Goal: Information Seeking & Learning: Understand process/instructions

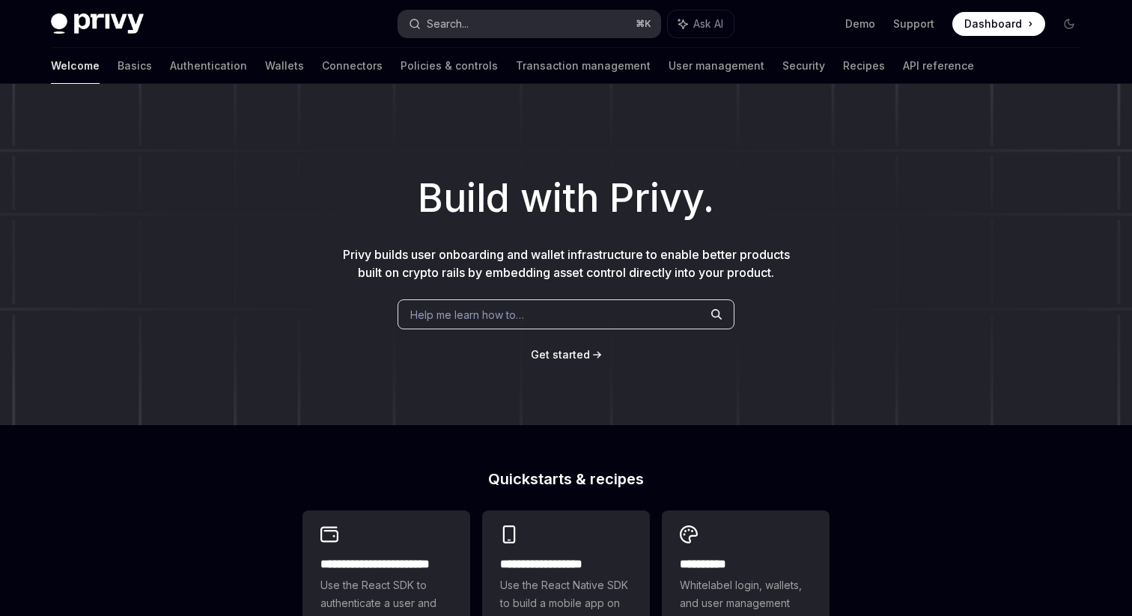
click at [460, 22] on div "Search..." at bounding box center [448, 24] width 42 height 18
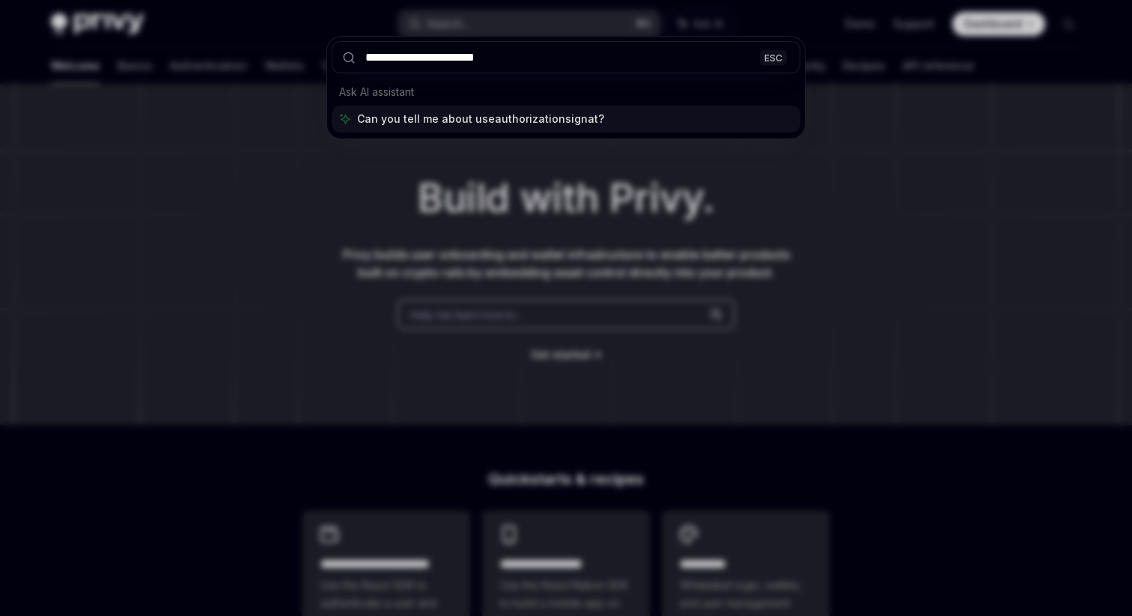
type input "**********"
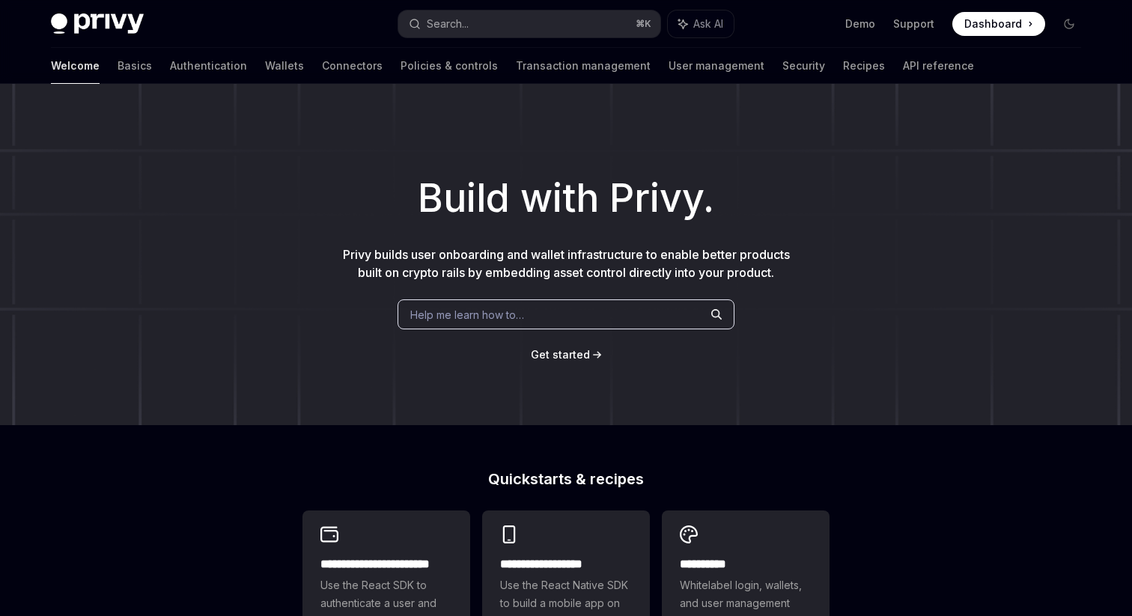
type textarea "*"
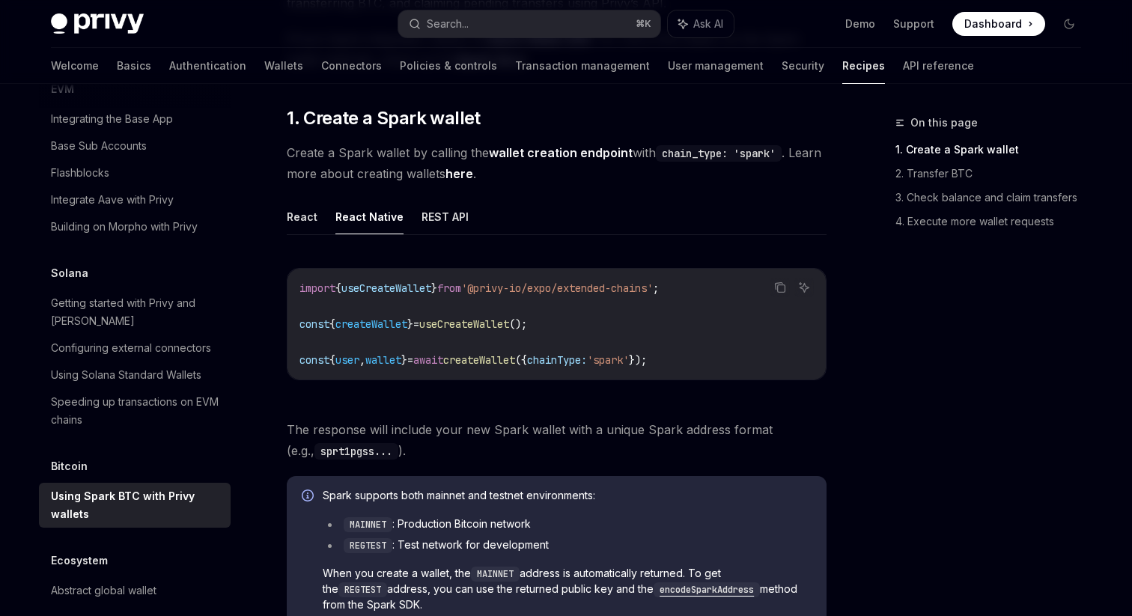
scroll to position [229, 0]
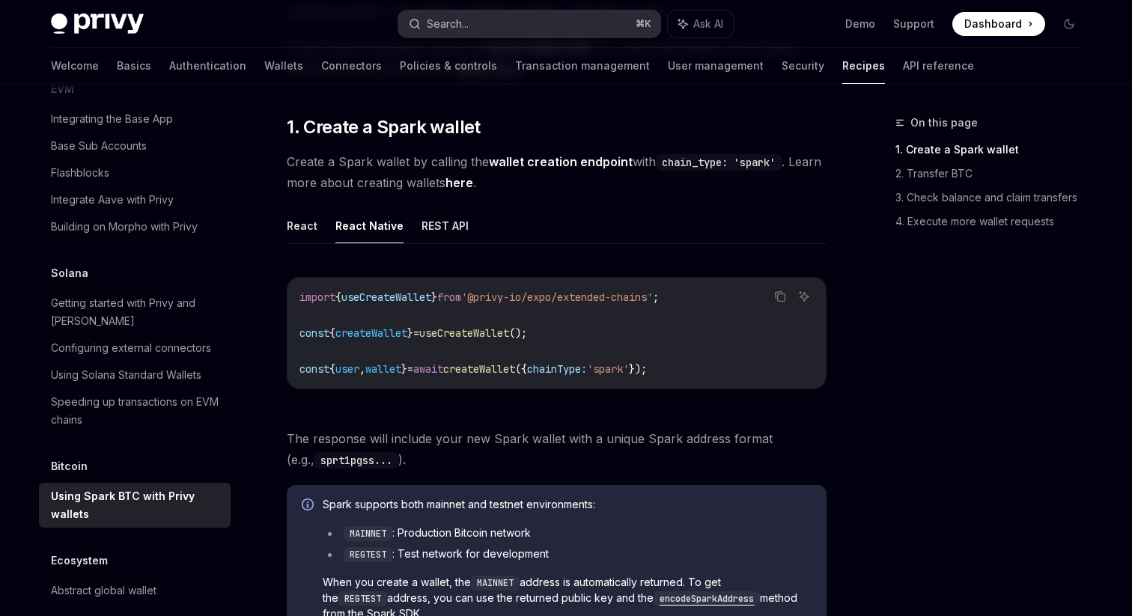
click at [581, 28] on button "Search... ⌘ K" at bounding box center [529, 23] width 262 height 27
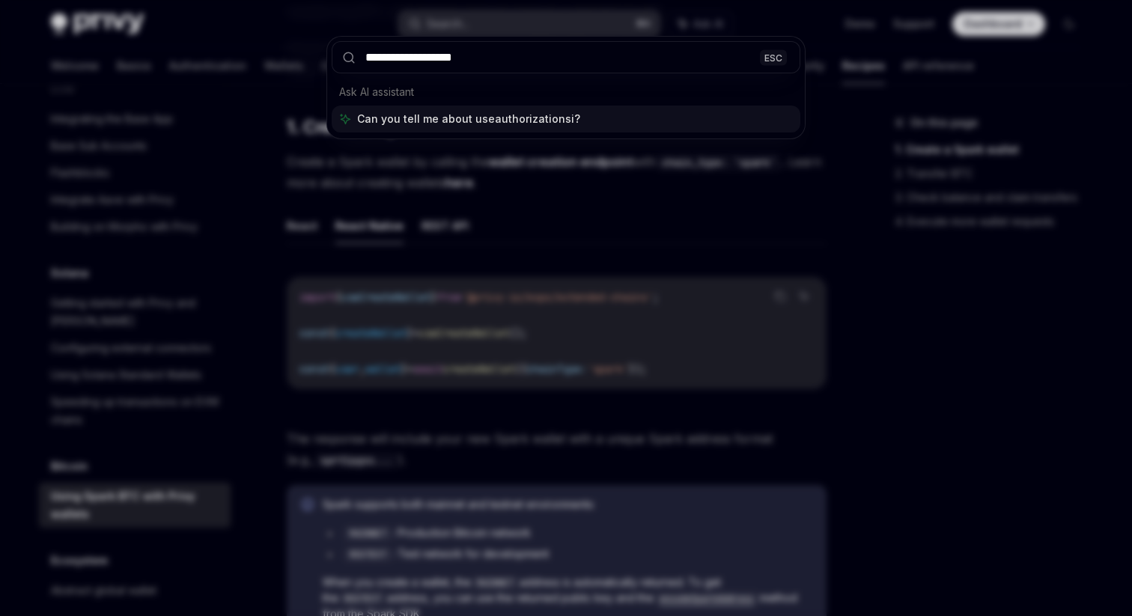
type input "**********"
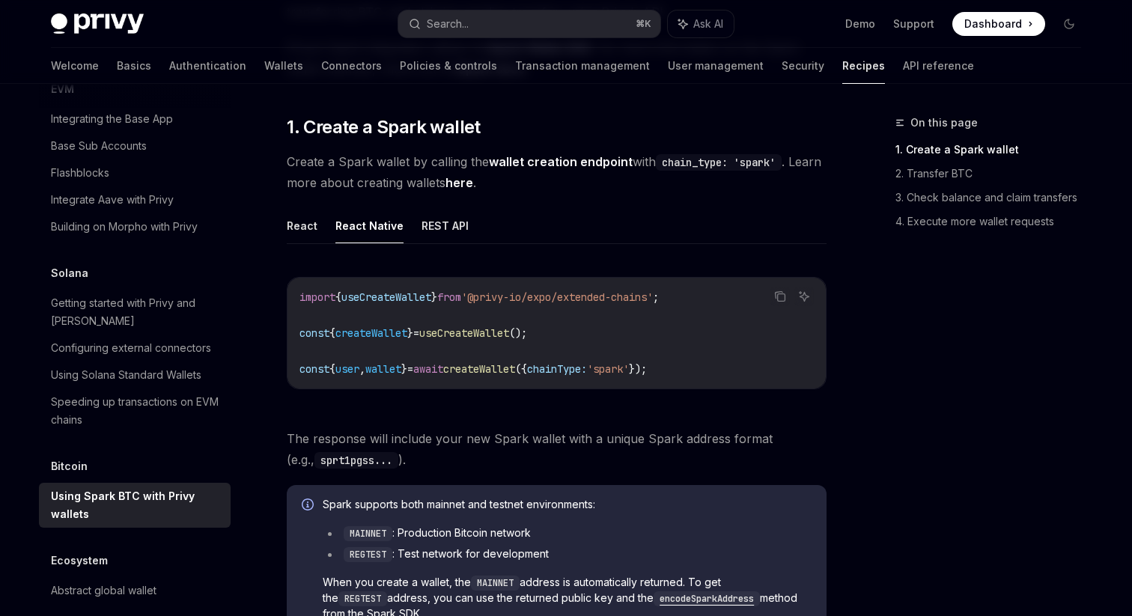
scroll to position [438, 0]
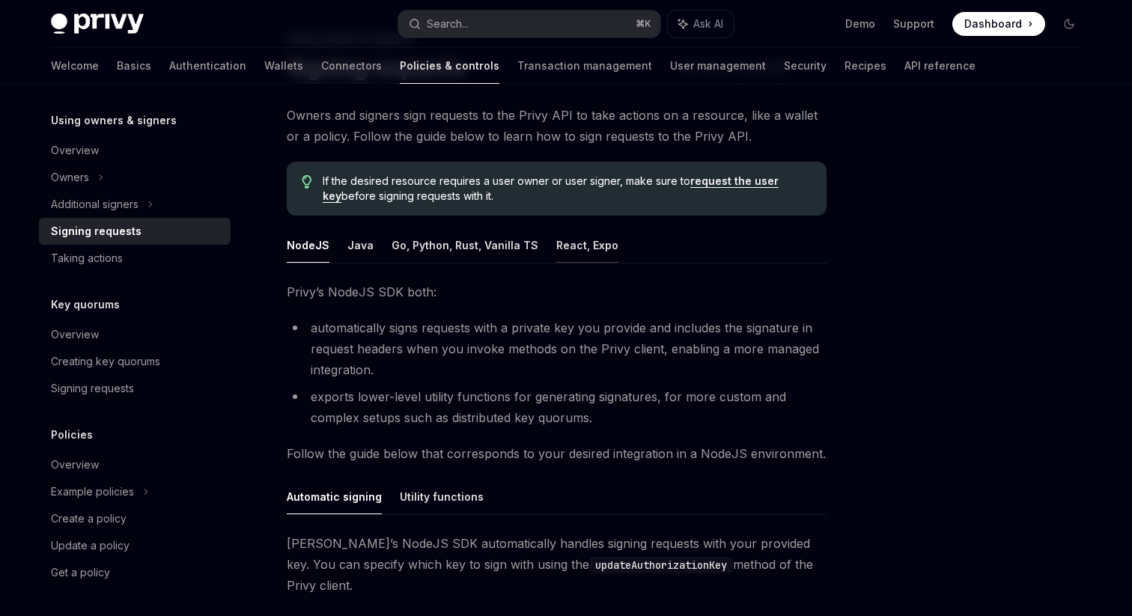
click at [582, 249] on button "React, Expo" at bounding box center [587, 245] width 62 height 35
type textarea "*"
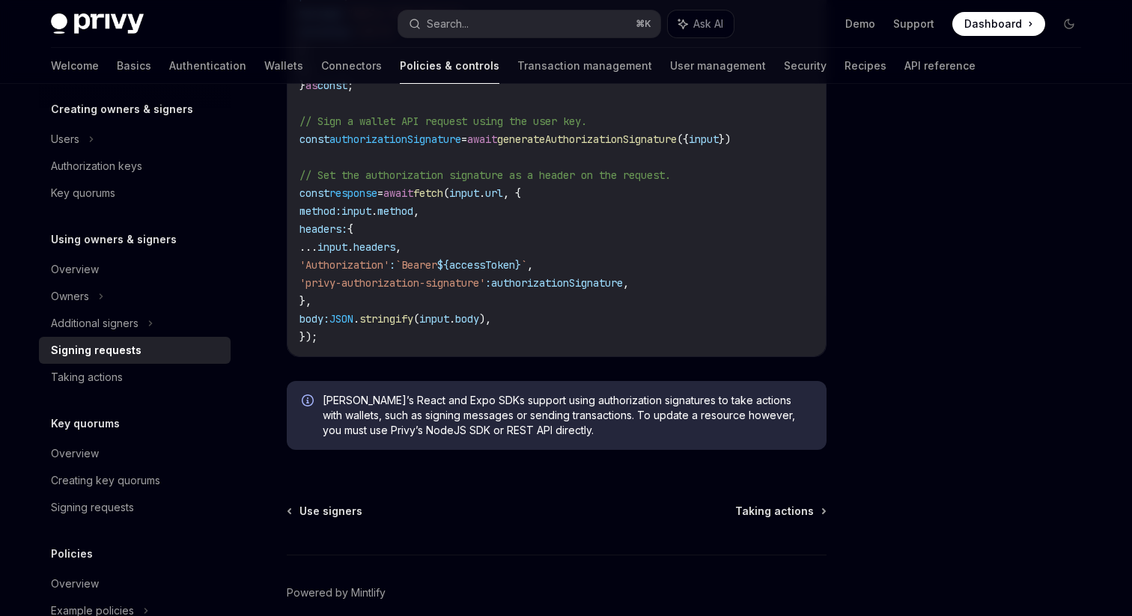
scroll to position [856, 0]
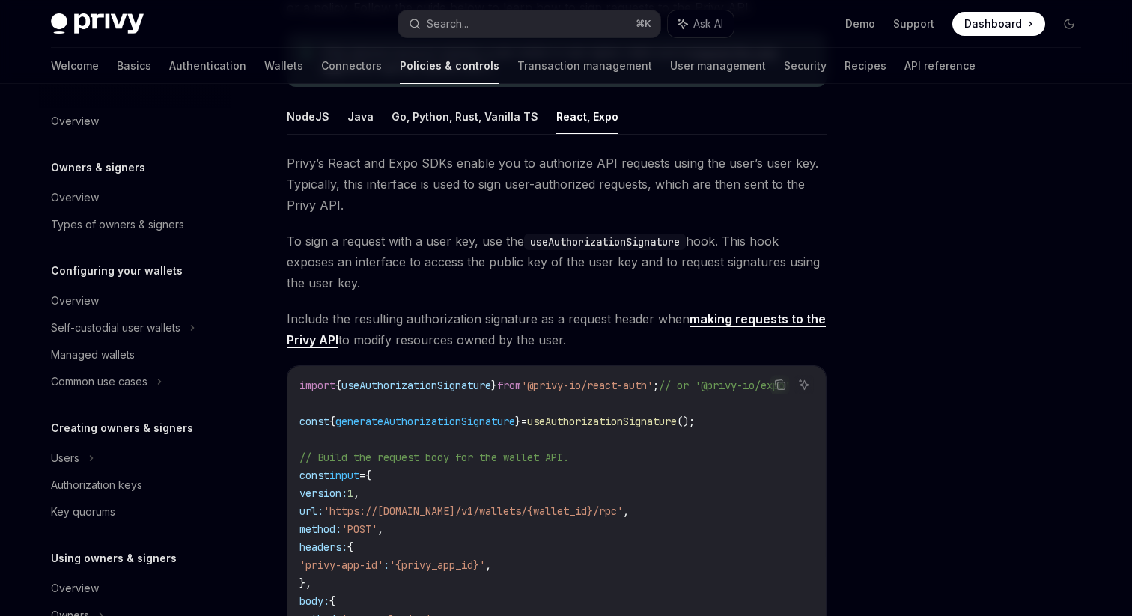
scroll to position [319, 0]
